Goal: Navigation & Orientation: Find specific page/section

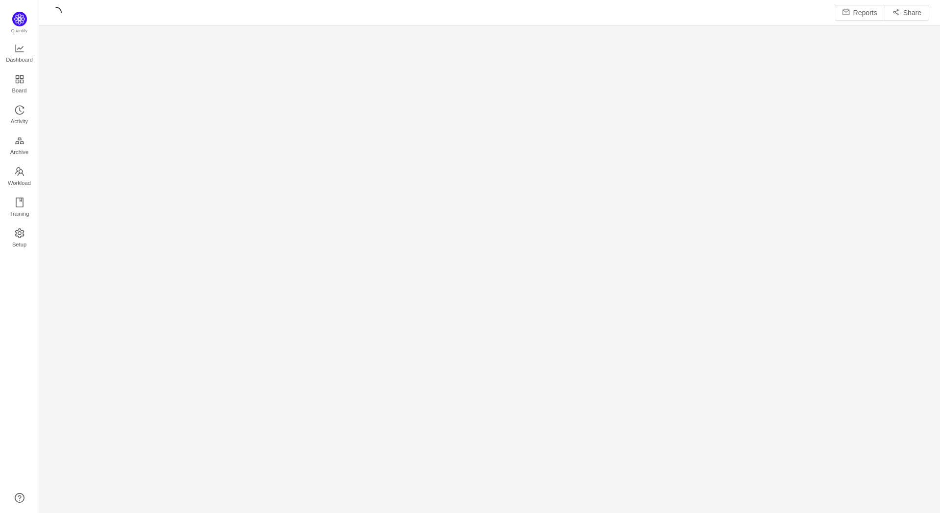
scroll to position [5, 5]
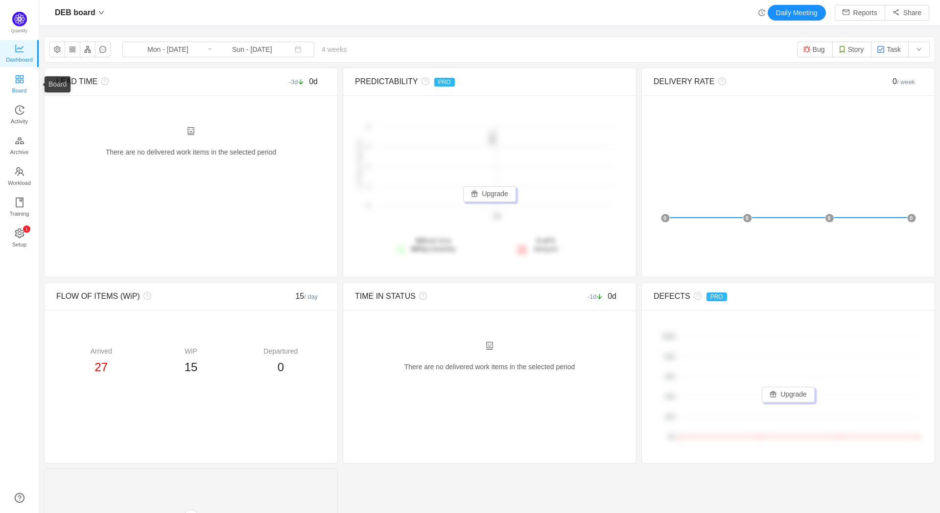
click at [21, 83] on span "Board" at bounding box center [19, 91] width 15 height 20
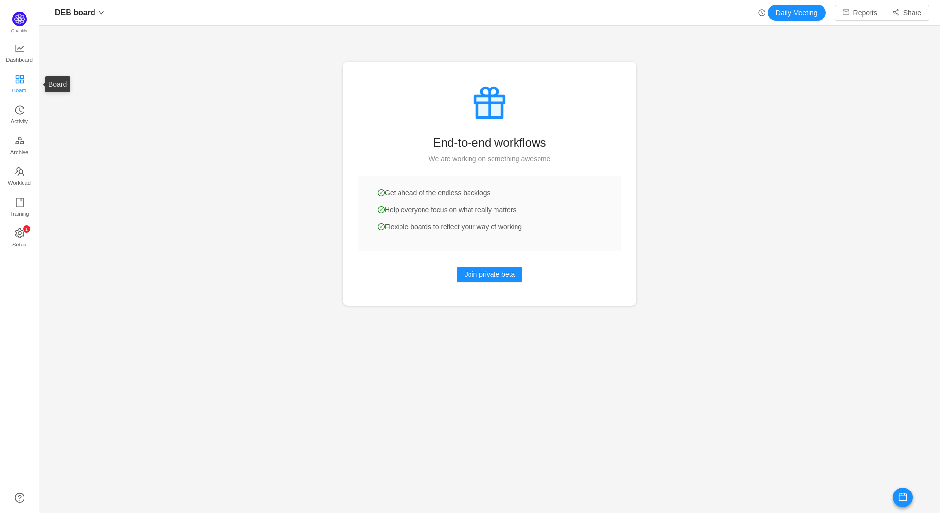
click at [19, 88] on span "Board" at bounding box center [19, 91] width 15 height 20
click at [21, 119] on span "Activity" at bounding box center [19, 122] width 17 height 20
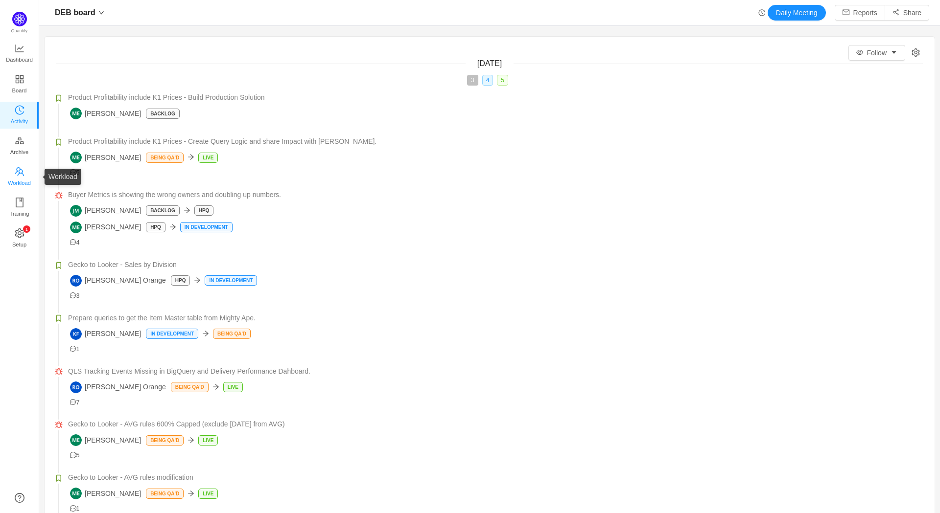
click at [20, 180] on span "Workload" at bounding box center [19, 183] width 23 height 20
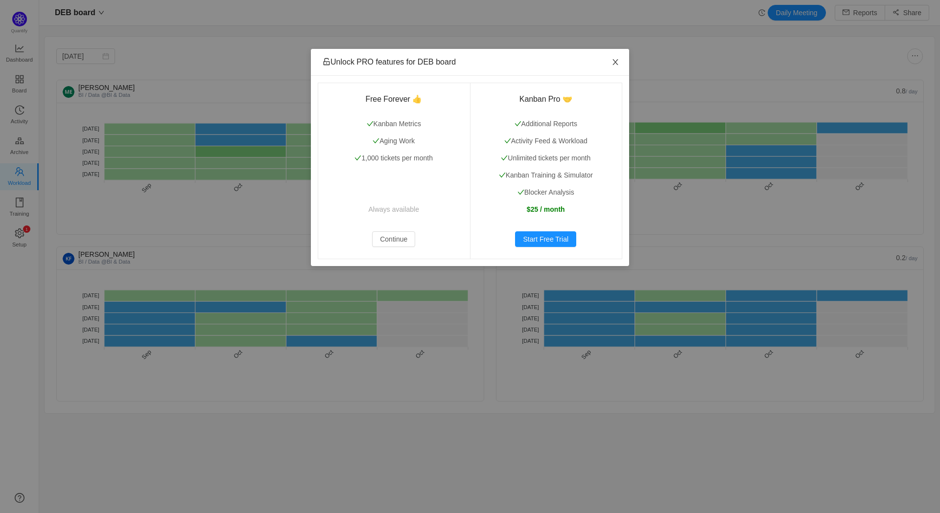
click at [616, 65] on icon "icon: close" at bounding box center [615, 62] width 8 height 8
click at [614, 61] on icon "icon: close" at bounding box center [614, 62] width 5 height 6
click at [616, 63] on icon "icon: close" at bounding box center [614, 62] width 5 height 6
click at [618, 59] on icon "icon: close" at bounding box center [615, 62] width 8 height 8
click at [618, 61] on icon "icon: close" at bounding box center [615, 62] width 8 height 8
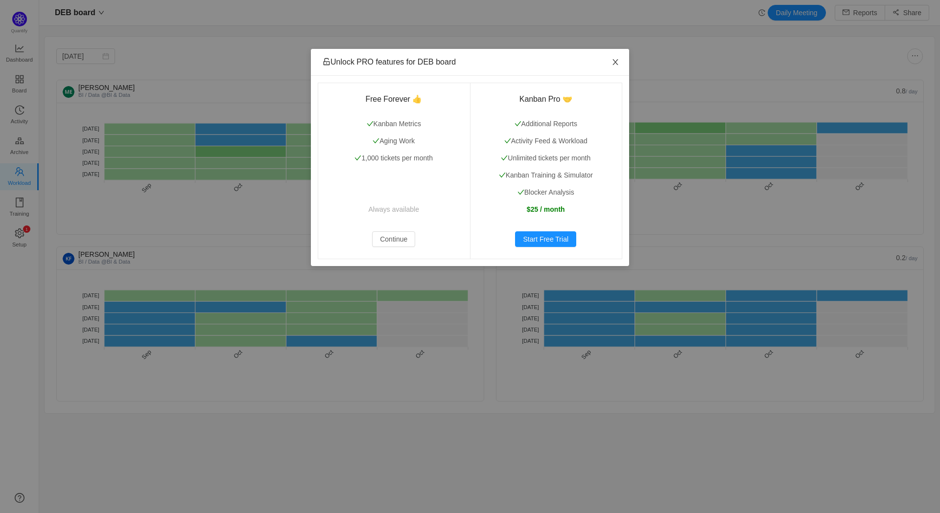
click at [620, 61] on span "Close" at bounding box center [615, 62] width 27 height 27
